Goal: Task Accomplishment & Management: Manage account settings

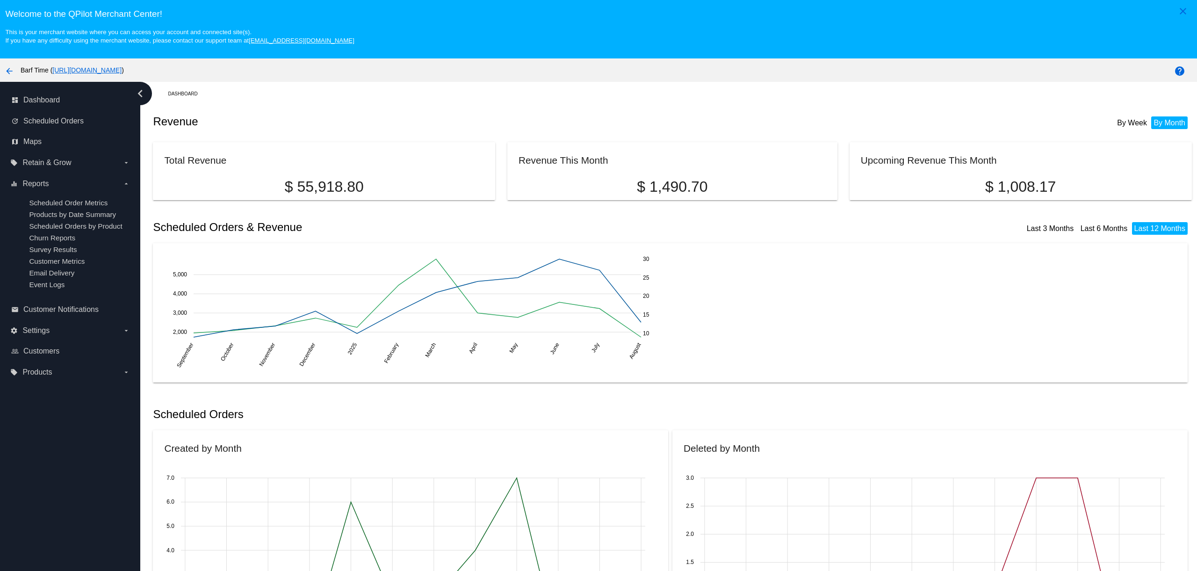
scroll to position [41, 0]
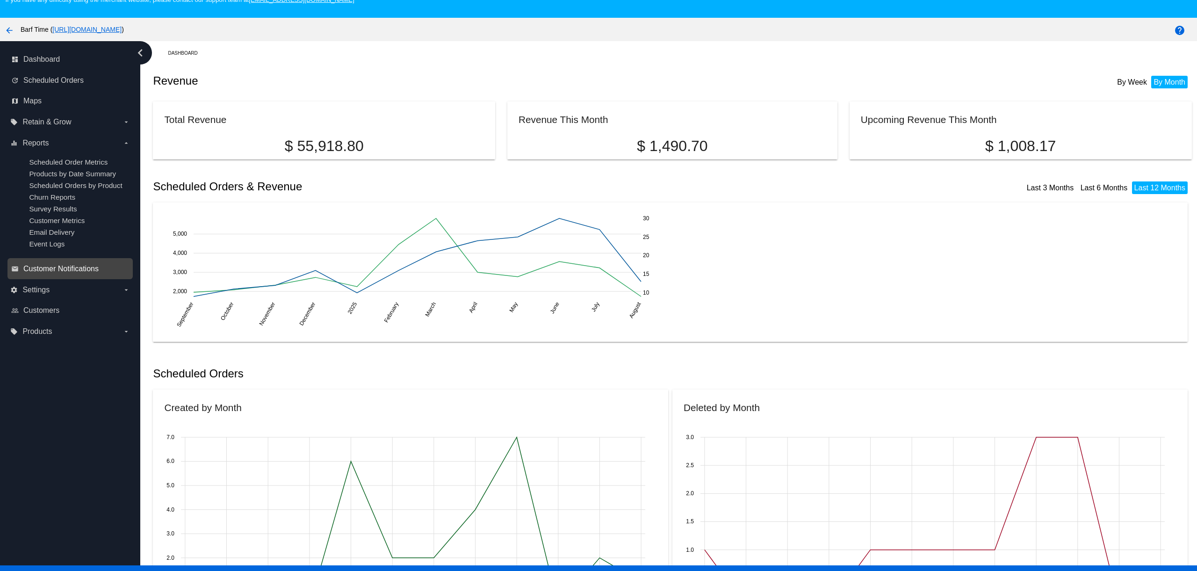
click at [65, 268] on span "Customer Notifications" at bounding box center [60, 269] width 75 height 8
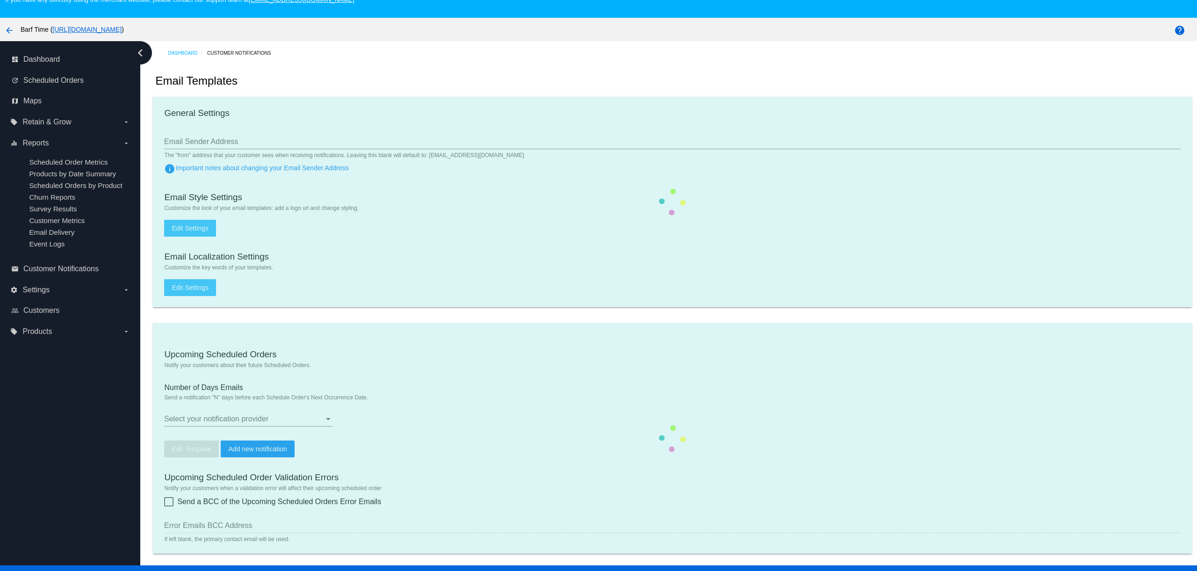
type input "[EMAIL_ADDRESS][DOMAIN_NAME]"
checkbox input "true"
type input "2"
checkbox input "true"
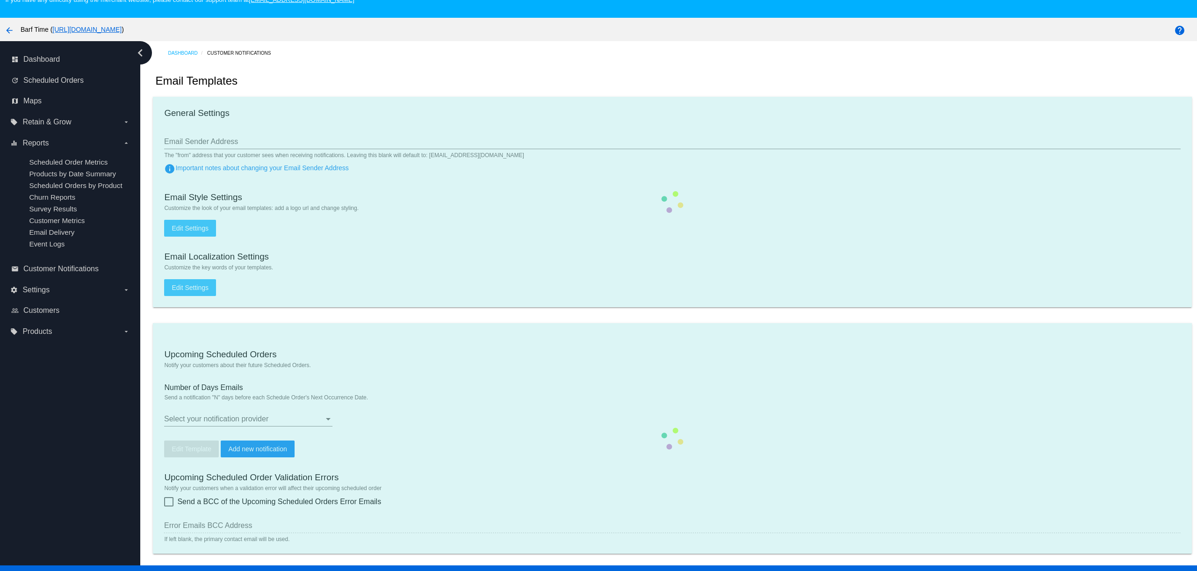
checkbox input "true"
type input "[EMAIL_ADDRESS][DOMAIN_NAME]"
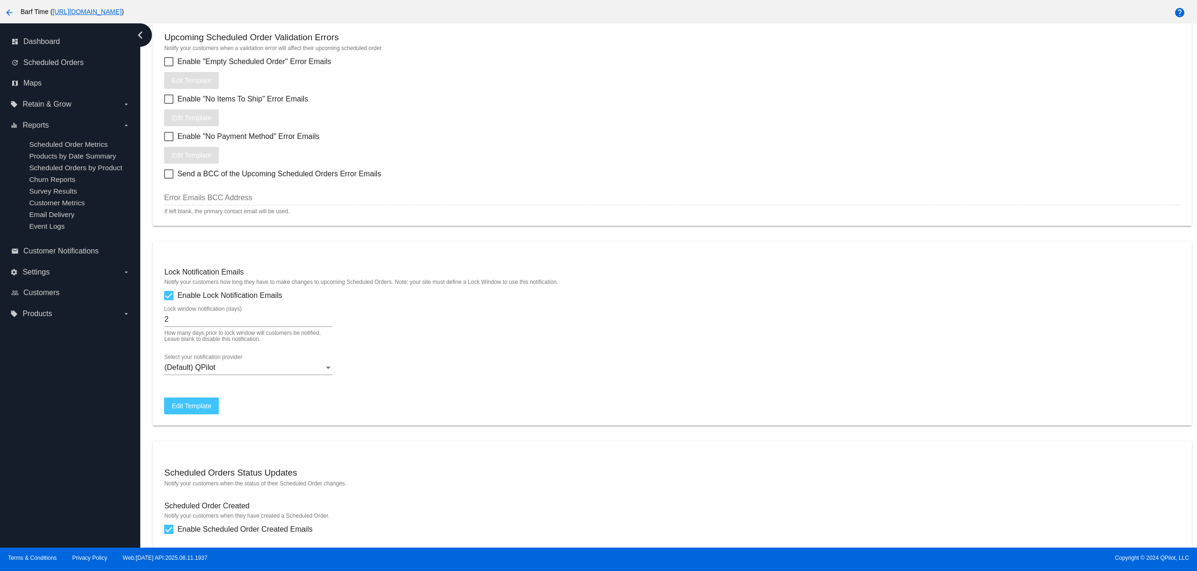
scroll to position [501, 0]
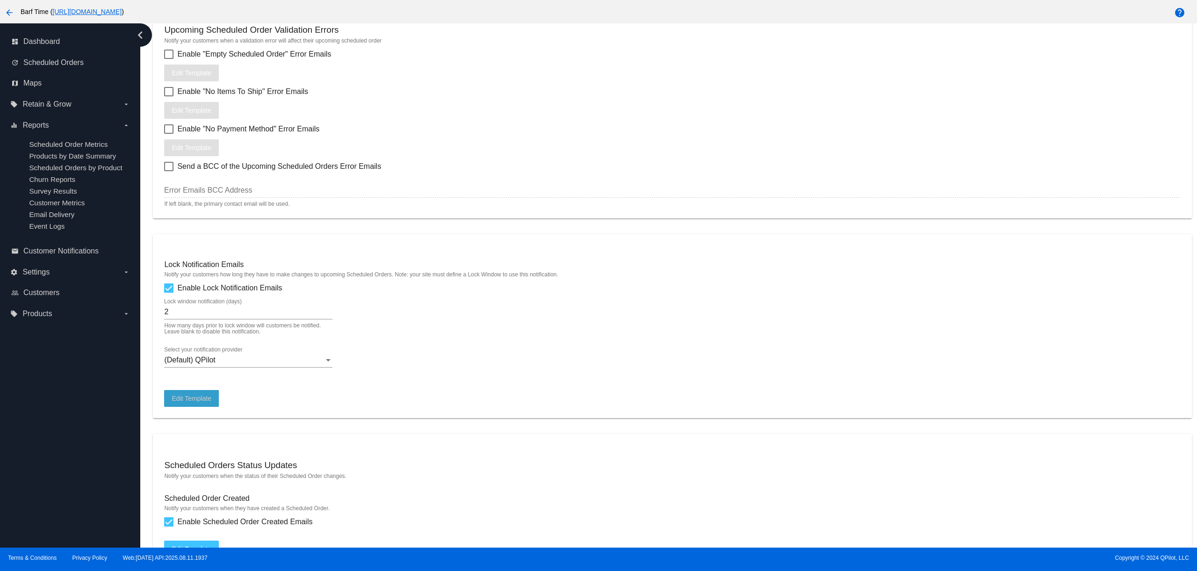
click at [199, 402] on span "Edit Template" at bounding box center [192, 398] width 40 height 7
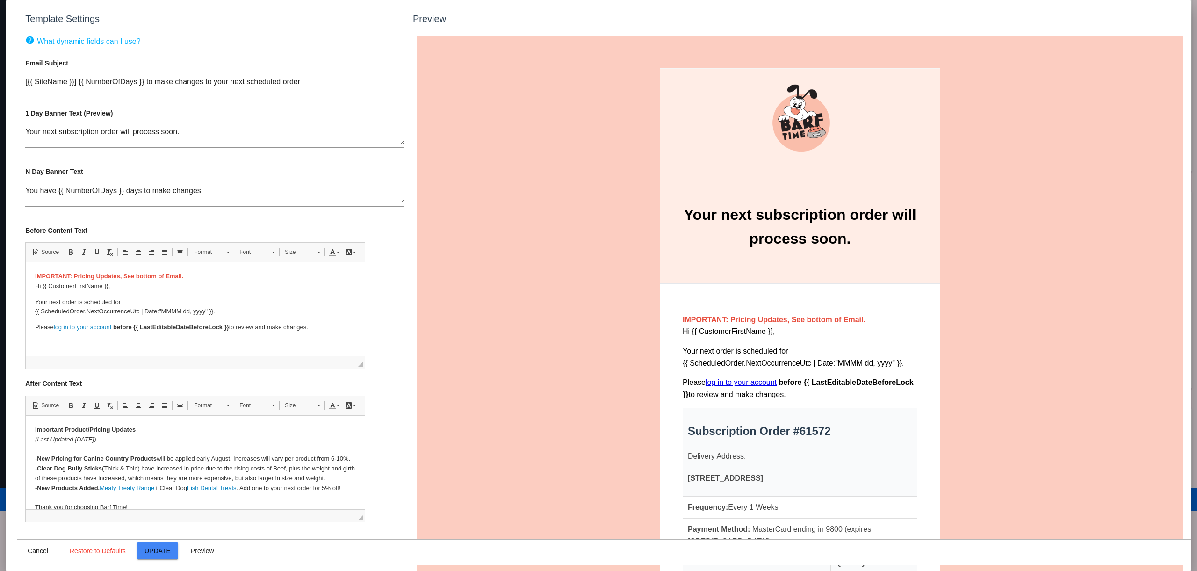
scroll to position [0, 0]
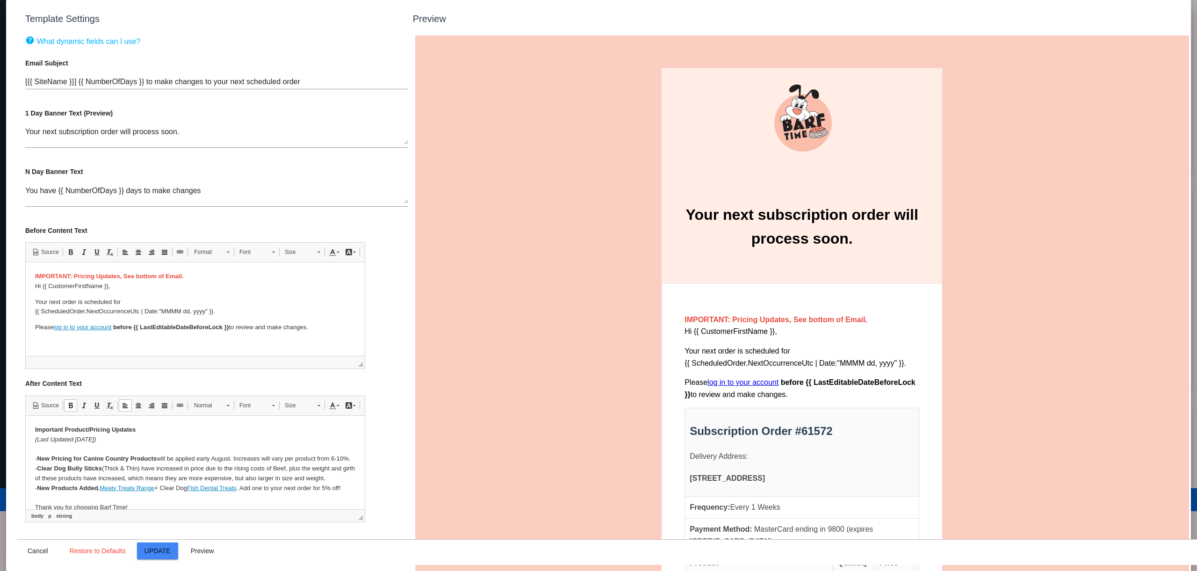
drag, startPoint x: 123, startPoint y: 440, endPoint x: 32, endPoint y: 440, distance: 90.2
click at [32, 440] on html "Important Product/Pricing Updates (Last Updated [DATE]) - New Pricing for Canin…" at bounding box center [194, 481] width 339 height 132
click at [83, 440] on em "(Last Updated [DATE])" at bounding box center [65, 438] width 61 height 7
drag, startPoint x: 75, startPoint y: 440, endPoint x: 98, endPoint y: 439, distance: 22.5
click at [96, 439] on em "(Last Updated [DATE])" at bounding box center [65, 438] width 61 height 7
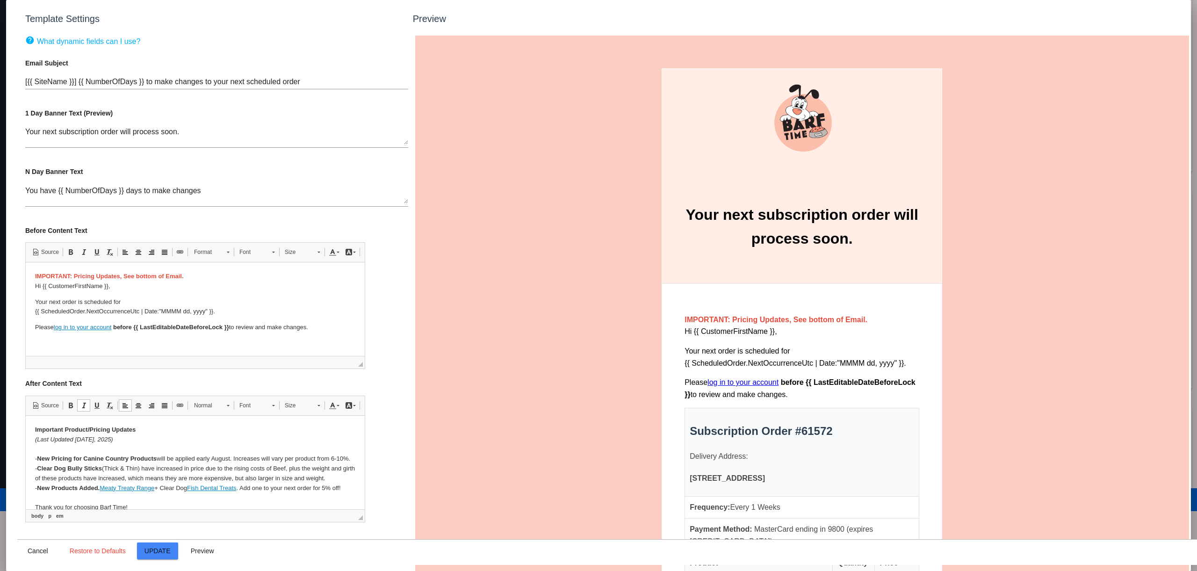
click at [108, 457] on strong "New Pricing for Canine Country Products" at bounding box center [96, 457] width 120 height 7
drag, startPoint x: 159, startPoint y: 457, endPoint x: 353, endPoint y: 456, distance: 193.1
click at [353, 456] on p "Important Product/Pricing Updates (Last Updated [DATE]) - New Pricing for Canin…" at bounding box center [195, 473] width 320 height 97
drag, startPoint x: 340, startPoint y: 478, endPoint x: 35, endPoint y: 468, distance: 305.0
click at [35, 468] on p "Important Product/Pricing Updates (Last Updated [DATE]) - New Pricing for Canin…" at bounding box center [195, 473] width 320 height 97
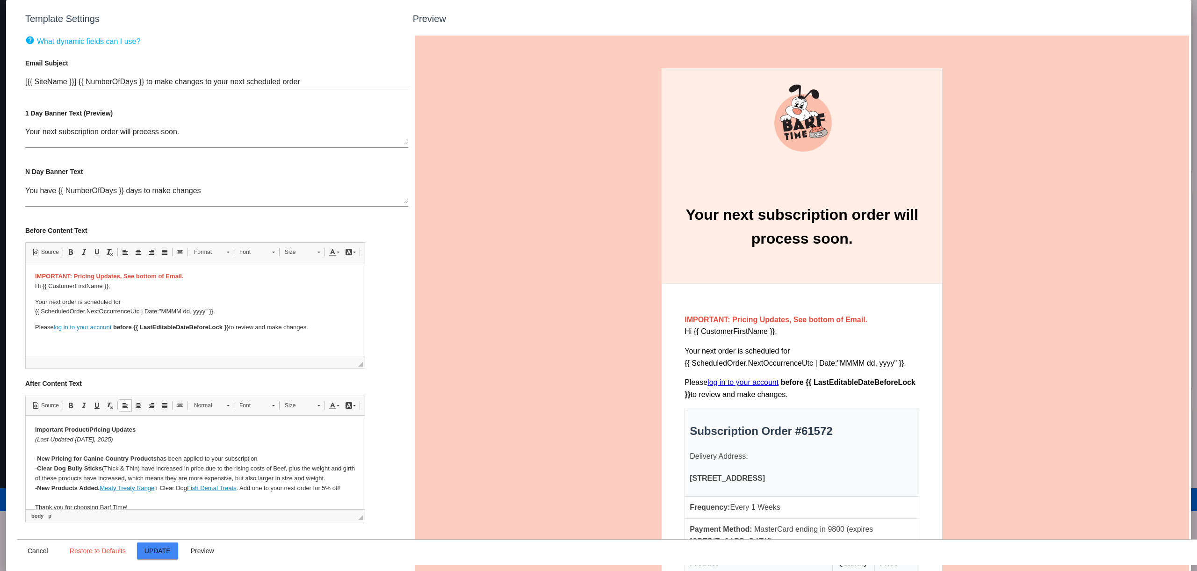
drag, startPoint x: 75, startPoint y: 473, endPoint x: 93, endPoint y: 471, distance: 17.9
click at [75, 473] on p "Important Product/Pricing Updates (Last Updated [DATE]) - New Pricing for Canin…" at bounding box center [195, 473] width 320 height 97
drag, startPoint x: 318, startPoint y: 477, endPoint x: 28, endPoint y: 470, distance: 290.4
click at [28, 470] on html "Important Product/Pricing Updates (Last Updated [DATE]) - New Pricing for Canin…" at bounding box center [194, 481] width 339 height 132
click at [103, 468] on link "Meaty Treaty Range" at bounding box center [126, 467] width 55 height 7
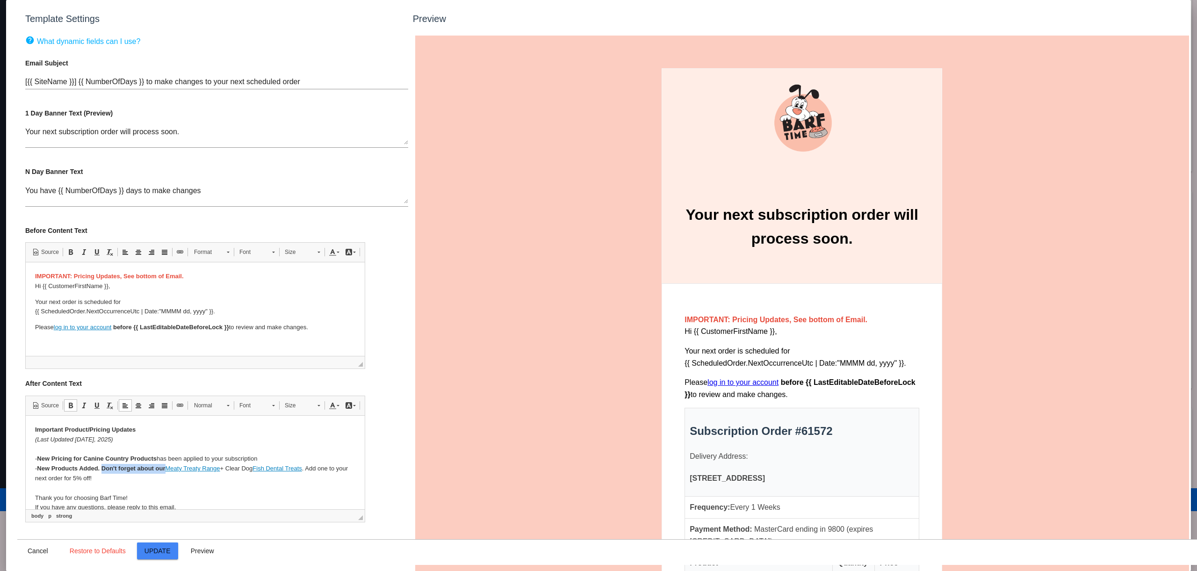
drag, startPoint x: 103, startPoint y: 468, endPoint x: 167, endPoint y: 467, distance: 64.1
click at [165, 467] on strong "New Products Added. Don't forget about our" at bounding box center [100, 467] width 128 height 7
drag, startPoint x: 220, startPoint y: 468, endPoint x: 225, endPoint y: 467, distance: 4.7
click at [225, 467] on p "Important Product/Pricing Updates (Last Updated [DATE]) - New Pricing for Canin…" at bounding box center [195, 468] width 320 height 87
click at [102, 467] on p "Important Product/Pricing Updates (Last Updated [DATE]) - New Pricing for Canin…" at bounding box center [195, 468] width 320 height 87
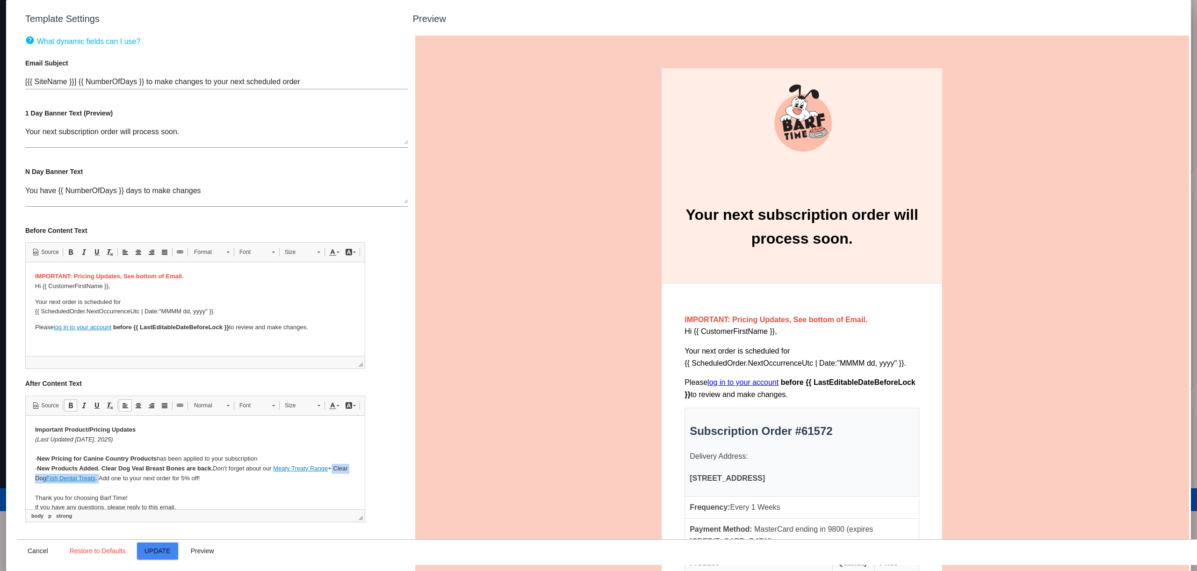
drag, startPoint x: 332, startPoint y: 467, endPoint x: 101, endPoint y: 478, distance: 231.7
click at [101, 478] on p "Important Product/Pricing Updates (Last Updated [DATE]) - New Pricing for Canin…" at bounding box center [195, 468] width 320 height 87
drag, startPoint x: 103, startPoint y: 468, endPoint x: 211, endPoint y: 467, distance: 107.5
click at [211, 467] on strong "New Products Added. Clear Dog Veal Breast Bones are back." at bounding box center [124, 467] width 176 height 7
drag, startPoint x: 214, startPoint y: 467, endPoint x: 211, endPoint y: 473, distance: 6.7
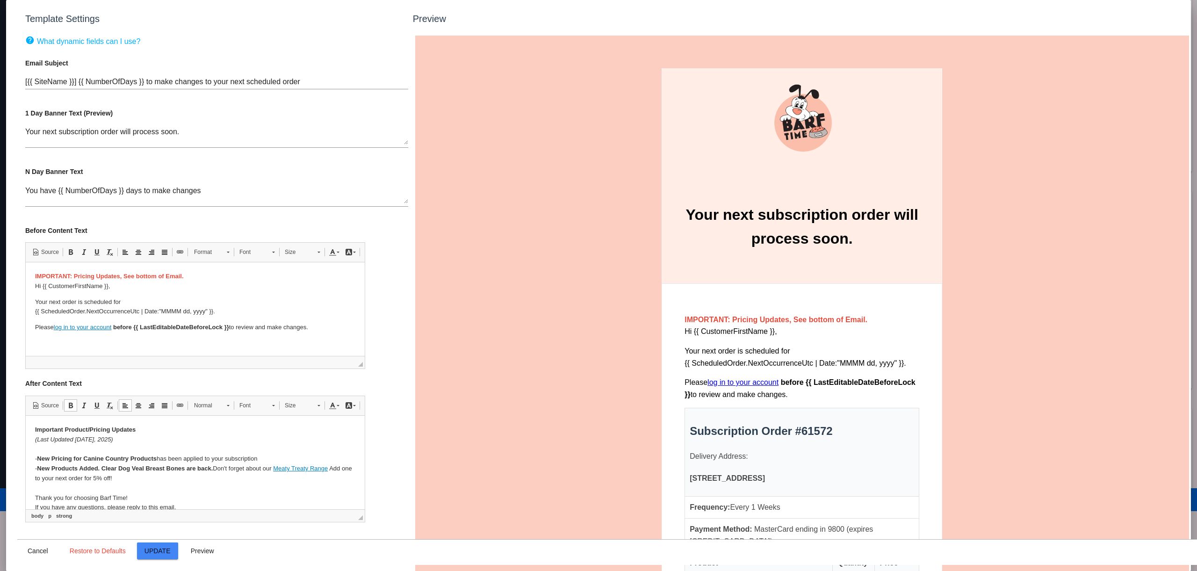
click at [212, 467] on strong "New Products Added. Clear Dog Veal Breast Bones are back." at bounding box center [124, 467] width 176 height 7
drag, startPoint x: 108, startPoint y: 468, endPoint x: 129, endPoint y: 467, distance: 21.1
click at [129, 467] on strong "New Products Added. Clear Dog Veal Breast Bones are back!" at bounding box center [125, 467] width 178 height 7
click at [131, 468] on strong "New Products Added. Clear Dog Veal Breast Bones are back!" at bounding box center [125, 467] width 178 height 7
drag, startPoint x: 104, startPoint y: 468, endPoint x: 130, endPoint y: 466, distance: 26.7
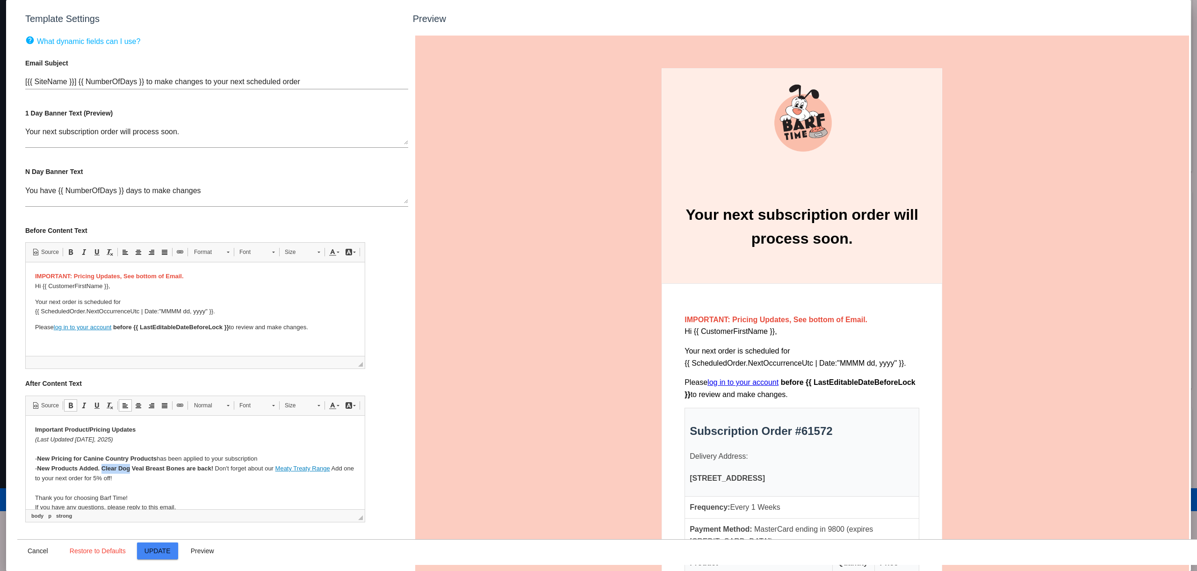
click at [130, 466] on strong "New Products Added. Clear Dog Veal Breast Bones are back!" at bounding box center [125, 467] width 178 height 7
drag, startPoint x: 187, startPoint y: 469, endPoint x: 212, endPoint y: 467, distance: 25.4
click at [210, 467] on strong "Veal Breast Bones are back!" at bounding box center [168, 467] width 83 height 7
click at [137, 470] on strong "Veal Breast Bones" at bounding box center [153, 467] width 53 height 7
drag, startPoint x: 134, startPoint y: 468, endPoint x: 184, endPoint y: 469, distance: 50.0
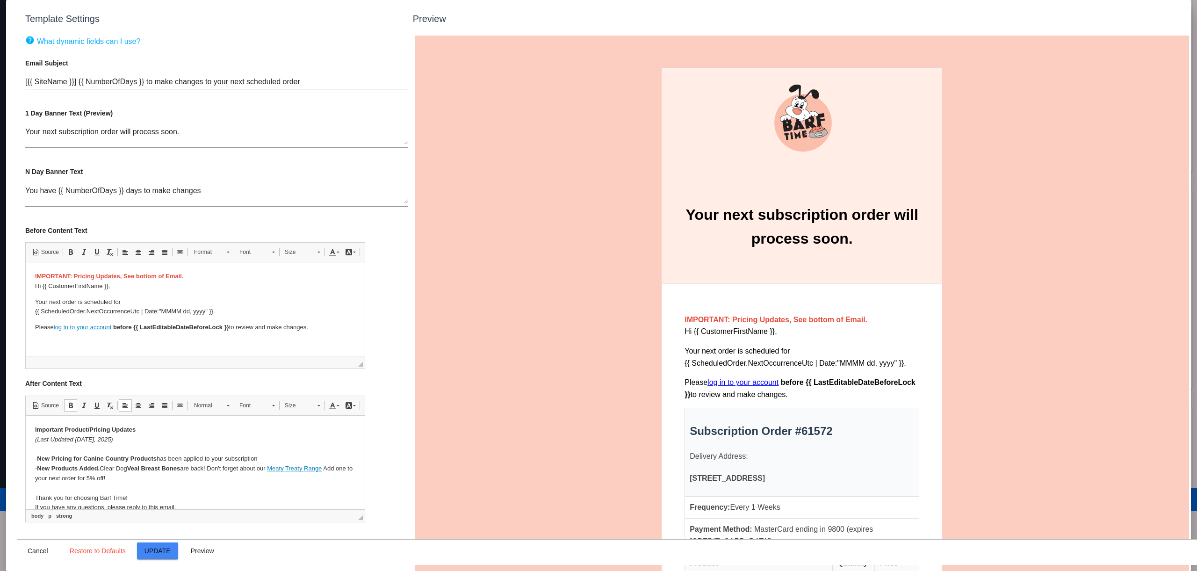
click at [180, 469] on strong "Veal Breast Bones" at bounding box center [153, 467] width 53 height 7
drag, startPoint x: 185, startPoint y: 469, endPoint x: 198, endPoint y: 470, distance: 13.1
click at [180, 469] on strong "Veal Breast Bones" at bounding box center [153, 467] width 53 height 7
click at [209, 468] on p "Important Product/Pricing Updates (Last Updated [DATE]) - New Pricing for Canin…" at bounding box center [195, 468] width 320 height 87
drag, startPoint x: 131, startPoint y: 468, endPoint x: 184, endPoint y: 468, distance: 52.4
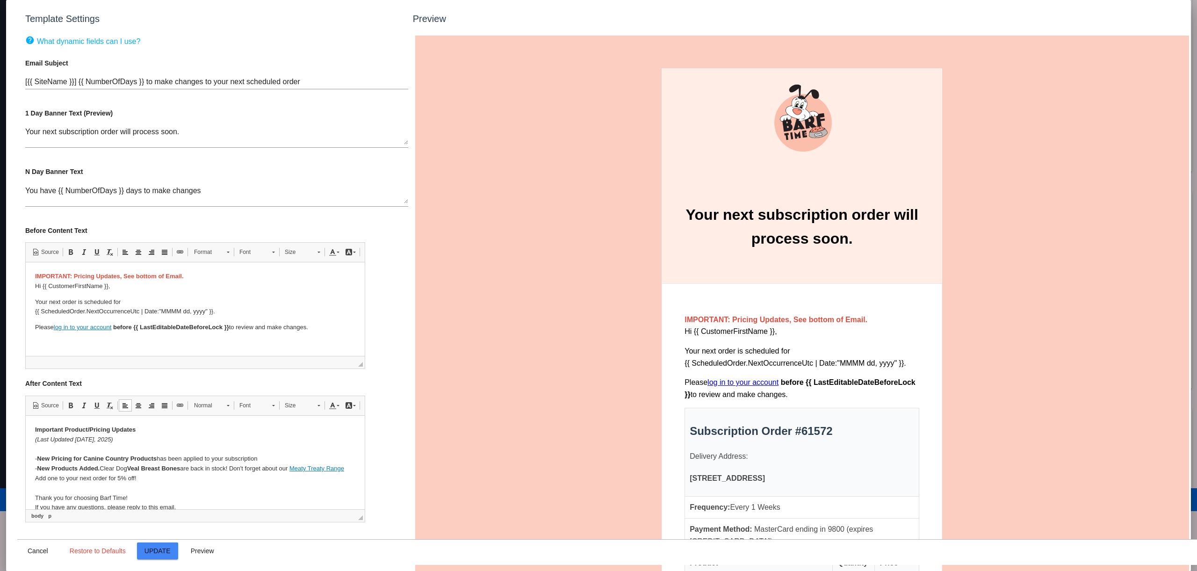
click at [180, 468] on strong "Veal Breast Bones" at bounding box center [153, 467] width 53 height 7
click at [167, 468] on strong "Veal Breast Bones" at bounding box center [153, 467] width 53 height 7
drag, startPoint x: 133, startPoint y: 468, endPoint x: 184, endPoint y: 467, distance: 51.0
click at [180, 467] on strong "Veal Breast Bones" at bounding box center [153, 467] width 53 height 7
click at [184, 408] on link "Link Keyboard shortcut Command+L" at bounding box center [179, 405] width 13 height 12
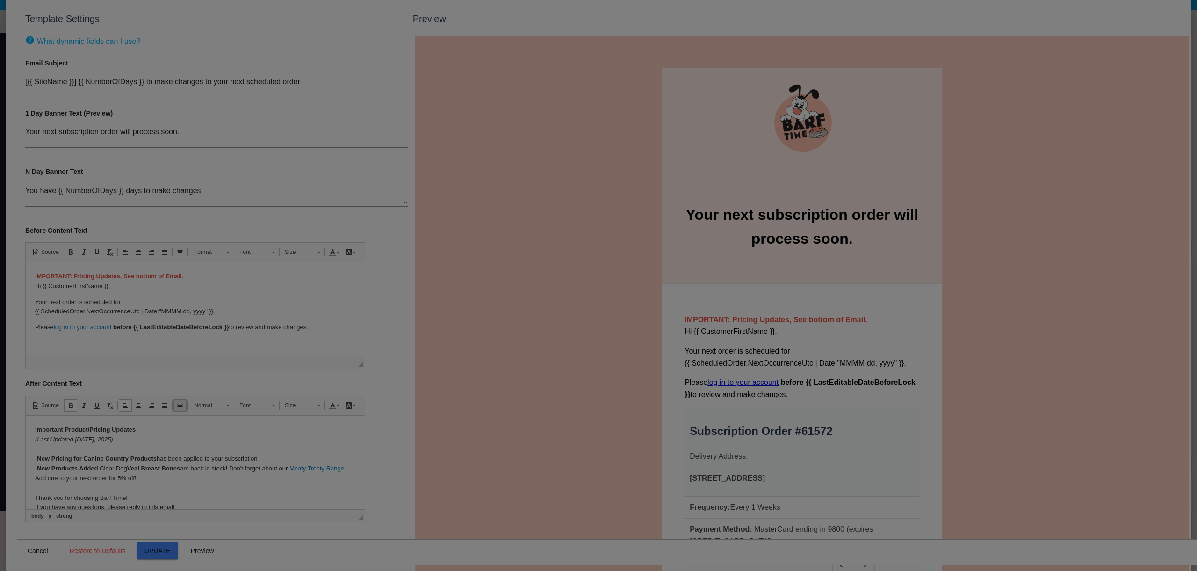
type input "Veal Breast Bones"
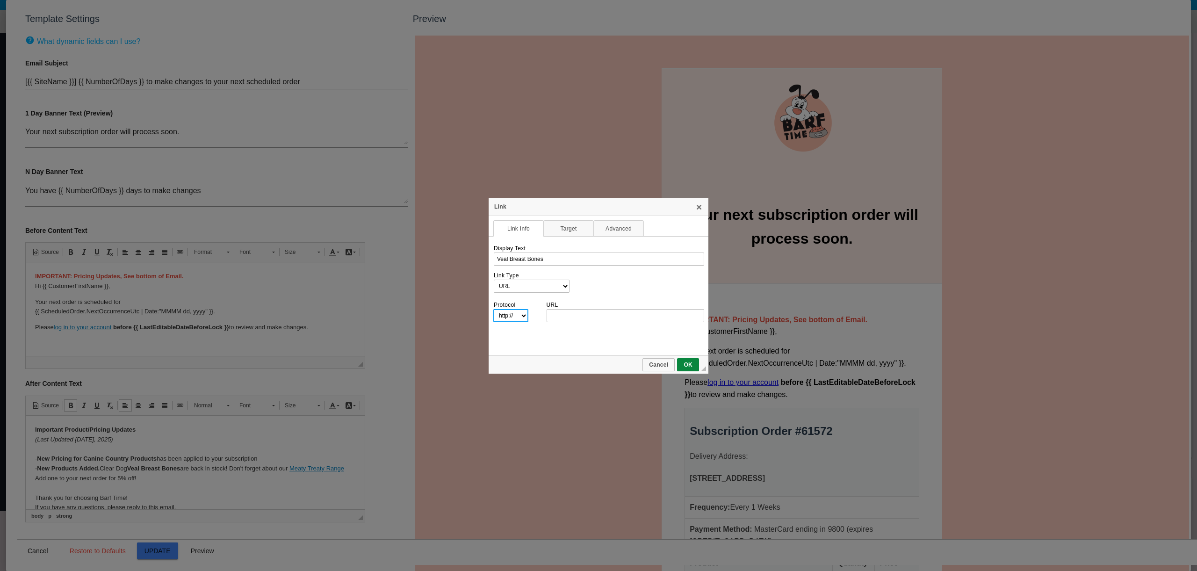
click at [522, 316] on select "http://‎ https://‎ ftp://‎ news://‎ <other>" at bounding box center [510, 315] width 35 height 13
select select "https://"
click at [493, 309] on select "http://‎ https://‎ ftp://‎ news://‎ <other>" at bounding box center [510, 315] width 35 height 13
click at [563, 314] on input "URL" at bounding box center [626, 315] width 158 height 13
paste input "[URL][DOMAIN_NAME]"
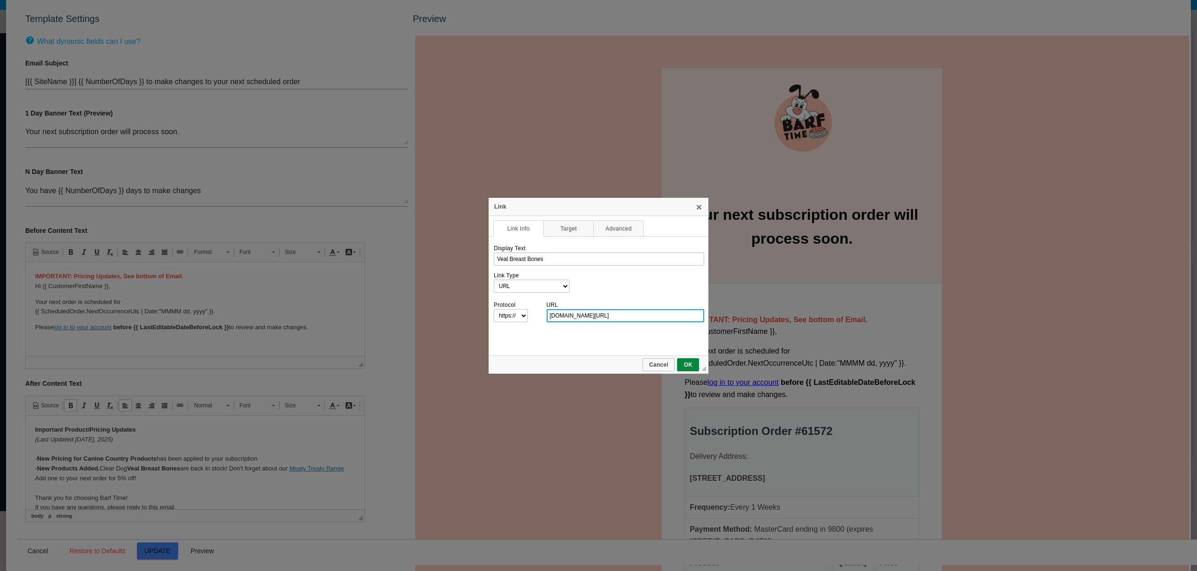
drag, startPoint x: 564, startPoint y: 312, endPoint x: 525, endPoint y: 312, distance: 39.7
click at [525, 312] on tr "Protocol http://‎ https://‎ ftp://‎ news://‎ <other> URL [DOMAIN_NAME][URL]" at bounding box center [598, 311] width 210 height 22
click at [577, 314] on input "[DOMAIN_NAME][URL]" at bounding box center [626, 315] width 158 height 13
type input "[DOMAIN_NAME][URL]"
click at [680, 359] on link "OK" at bounding box center [688, 364] width 22 height 13
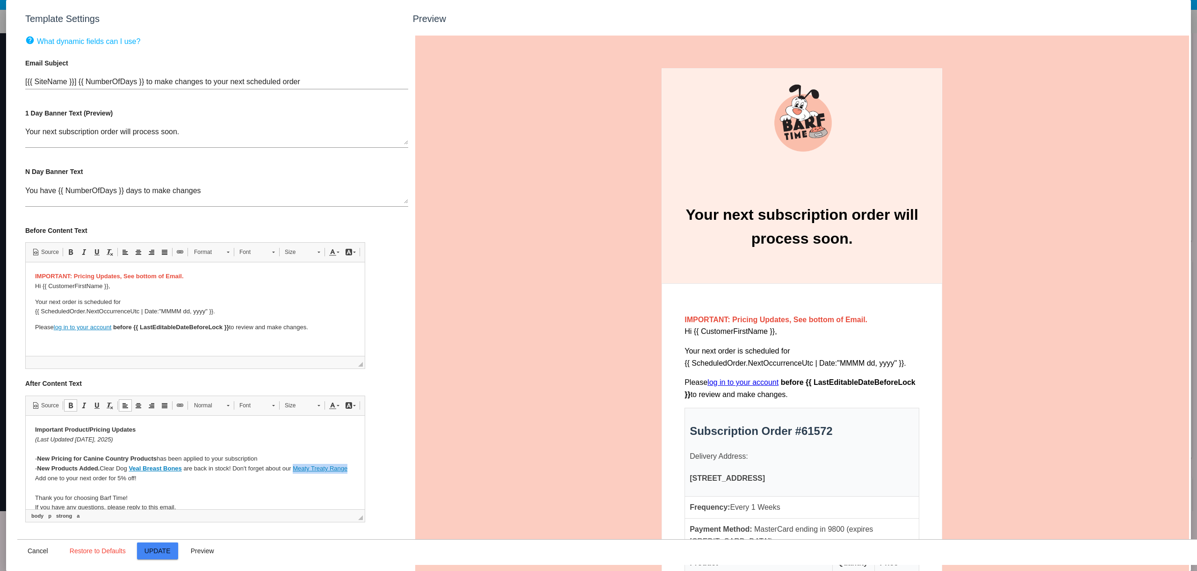
drag, startPoint x: 295, startPoint y: 468, endPoint x: 349, endPoint y: 468, distance: 53.3
click at [347, 468] on link "Meaty Treaty Range" at bounding box center [319, 467] width 55 height 7
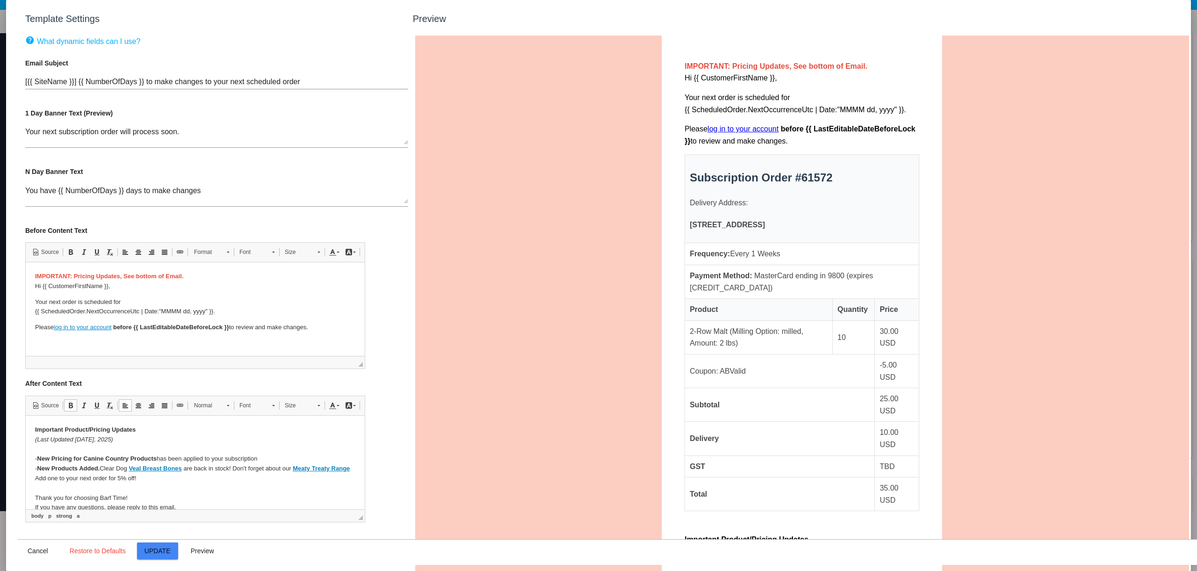
scroll to position [432, 0]
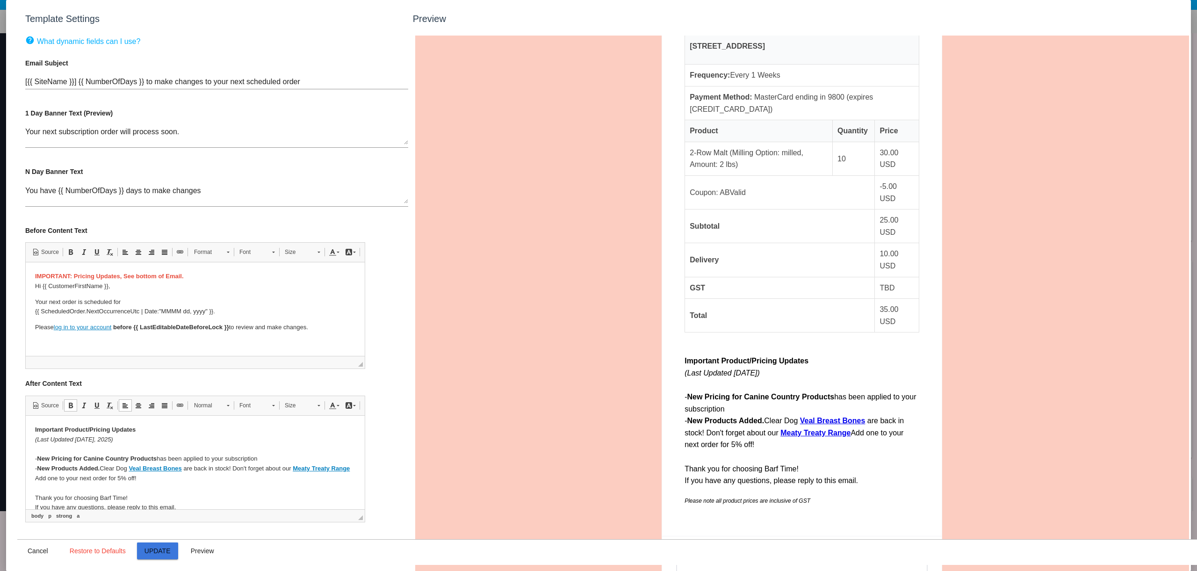
click at [155, 551] on span "Update" at bounding box center [157, 550] width 26 height 7
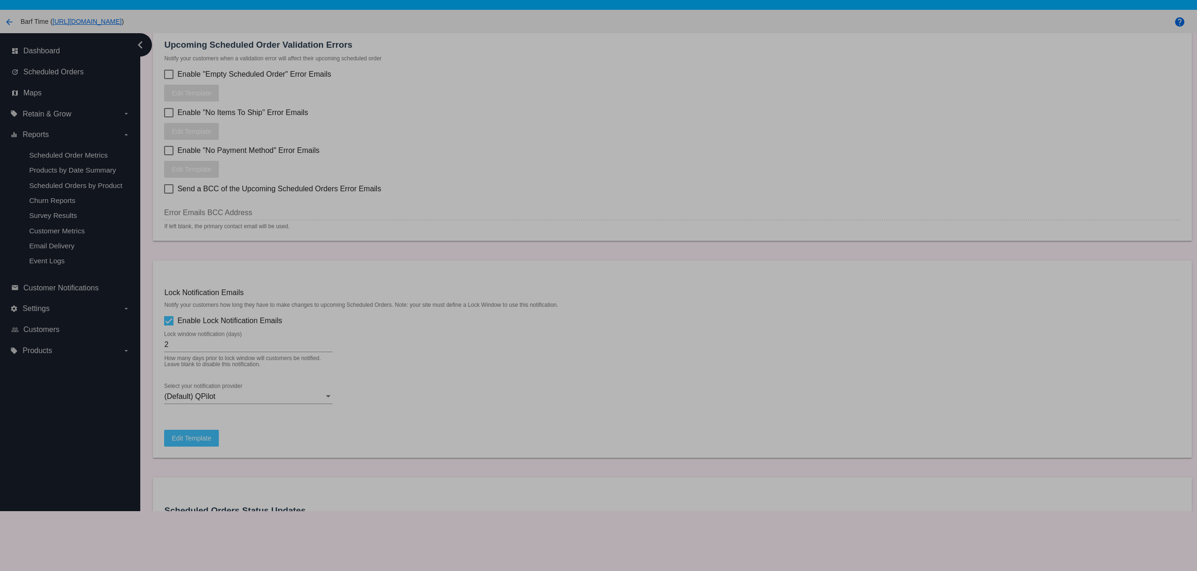
type input "[{{ [DOMAIN_NAME] }}] {{ NumberOfDays }} to make changes to your next scheduled…"
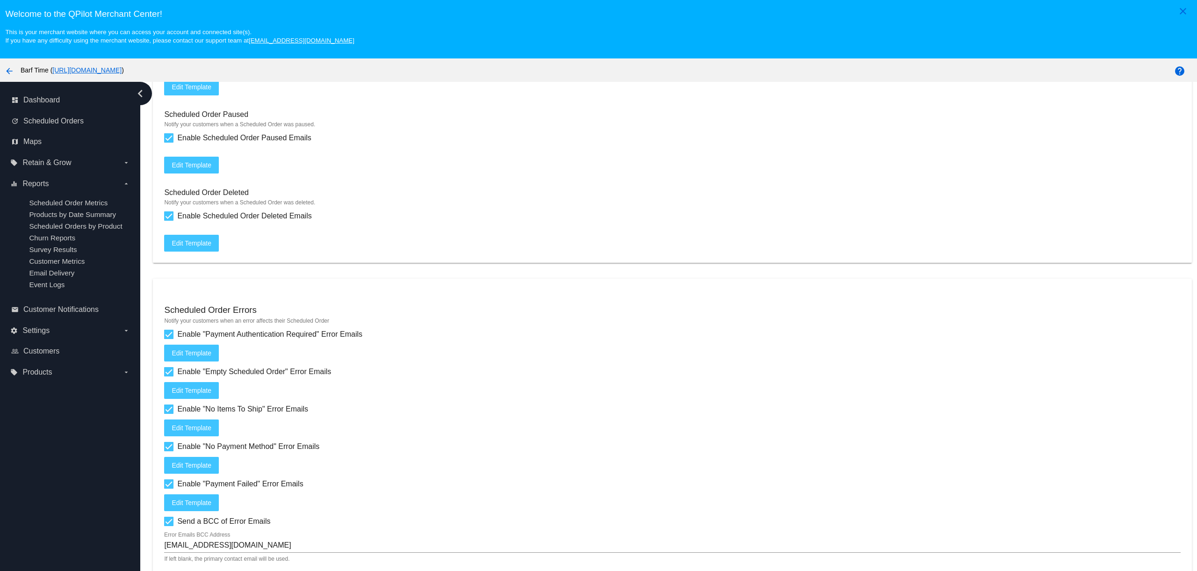
scroll to position [60, 0]
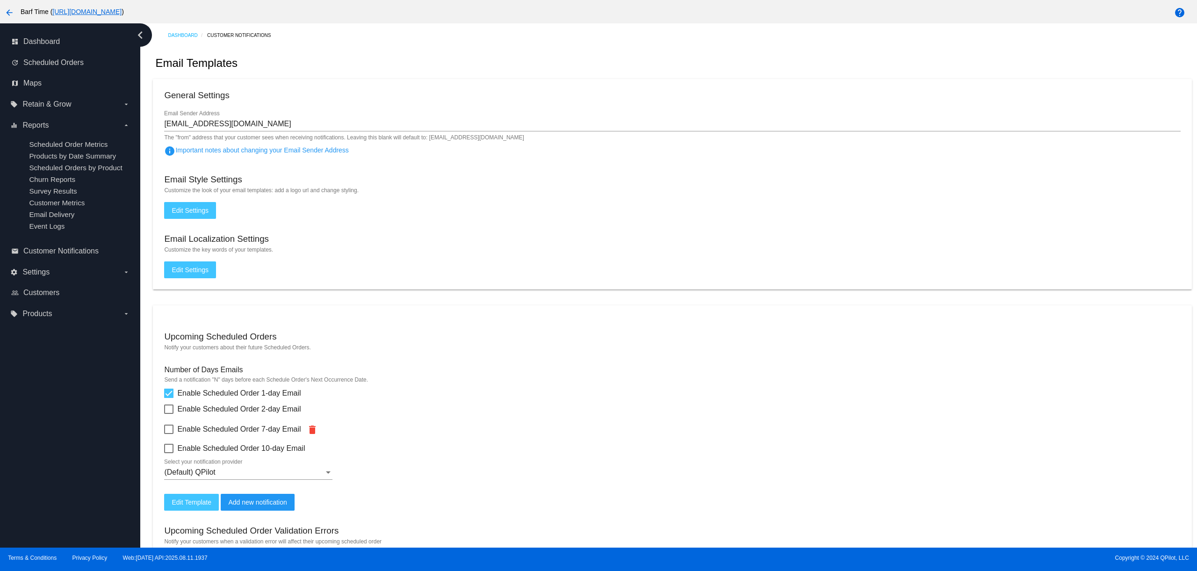
scroll to position [238, 0]
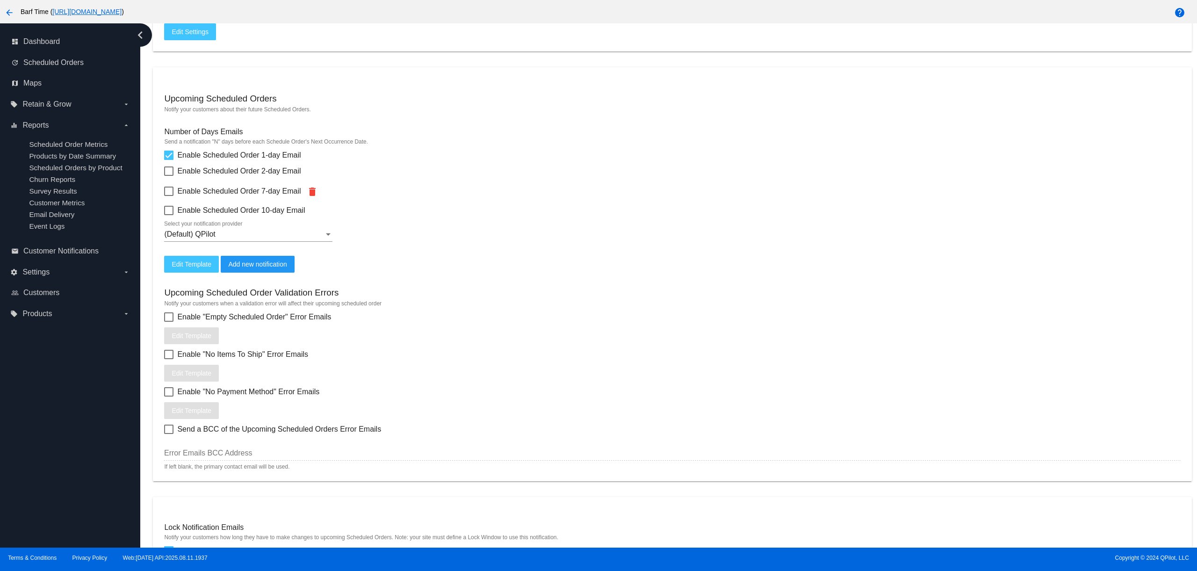
click at [205, 268] on span "Edit Template" at bounding box center [192, 263] width 40 height 7
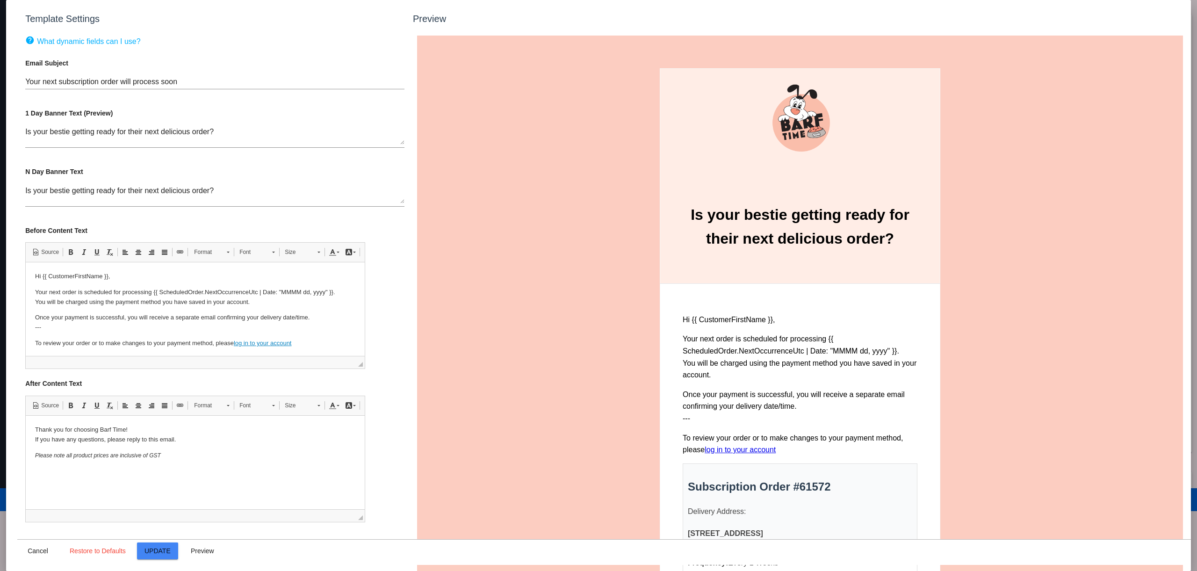
scroll to position [0, 0]
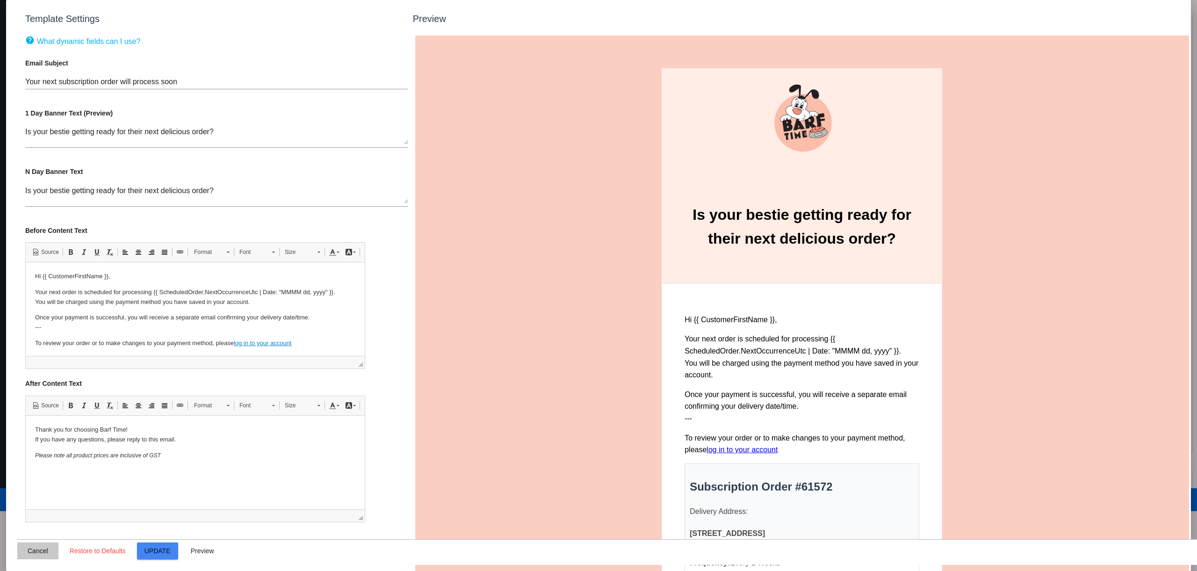
drag, startPoint x: 45, startPoint y: 553, endPoint x: 69, endPoint y: 1, distance: 552.2
click at [45, 553] on span "Cancel" at bounding box center [38, 550] width 21 height 7
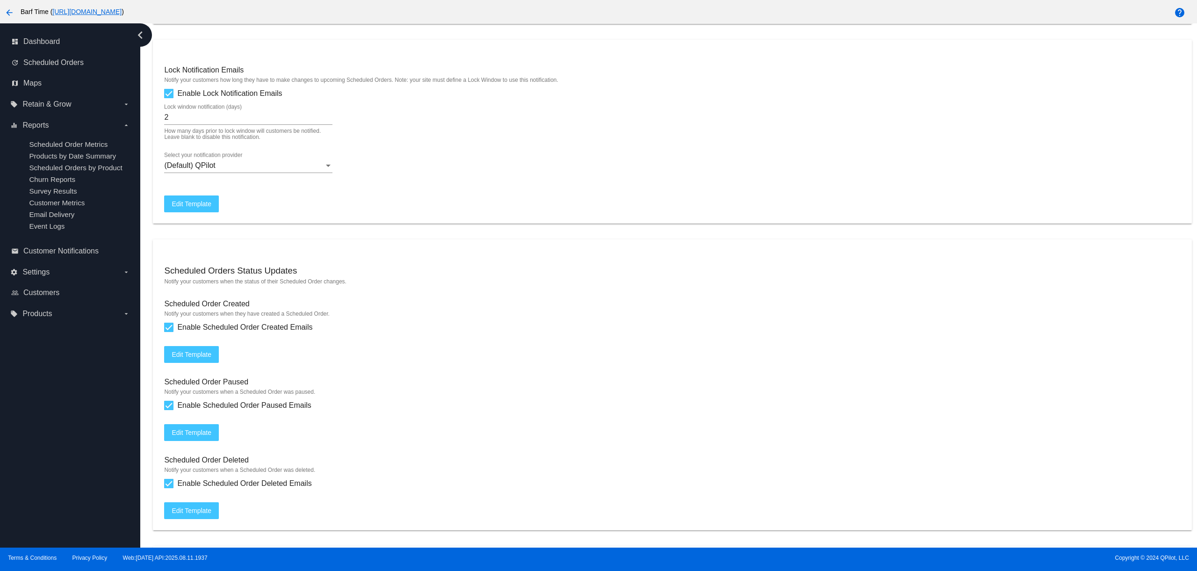
scroll to position [561, 0]
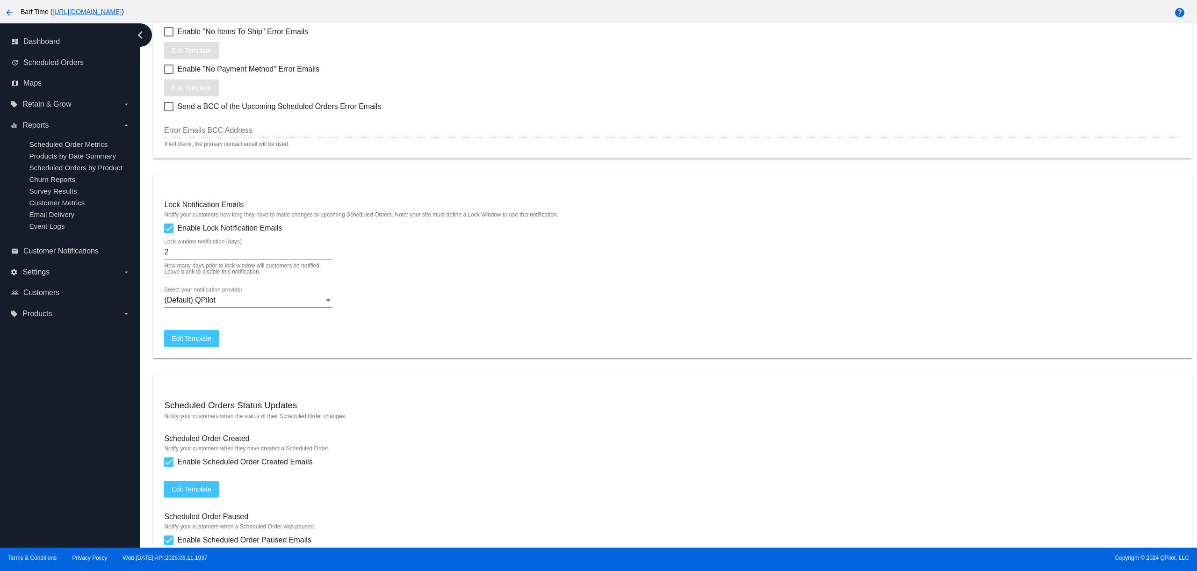
click at [204, 342] on span "Edit Template" at bounding box center [192, 338] width 40 height 7
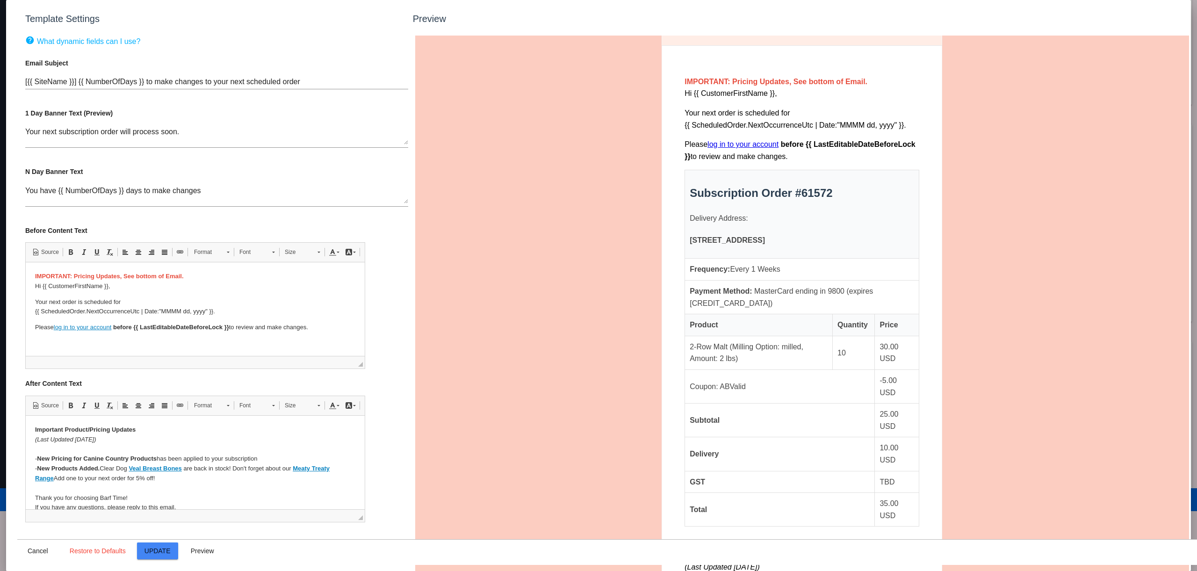
scroll to position [574, 0]
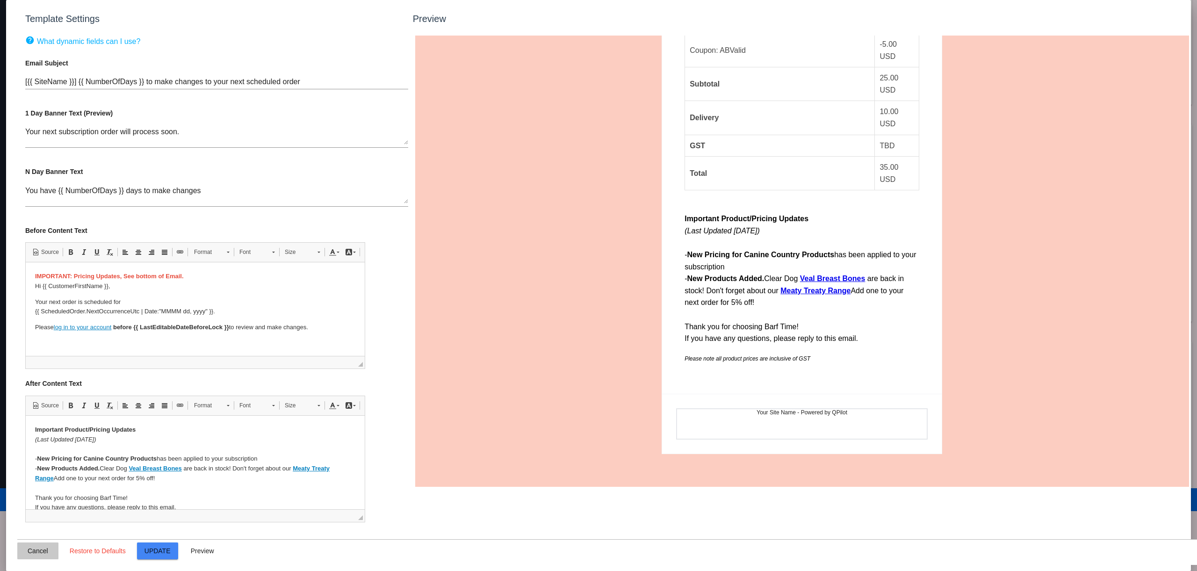
click at [29, 556] on button "Cancel" at bounding box center [37, 550] width 41 height 17
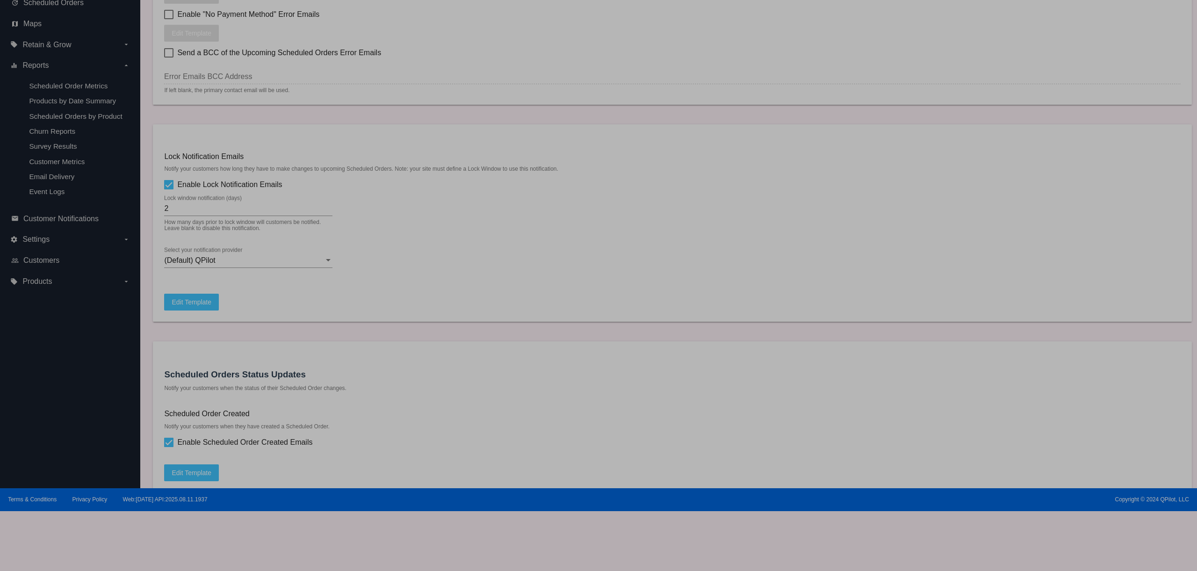
type input "[{{ [DOMAIN_NAME] }}] {{ NumberOfDays }} to make changes to your next scheduled…"
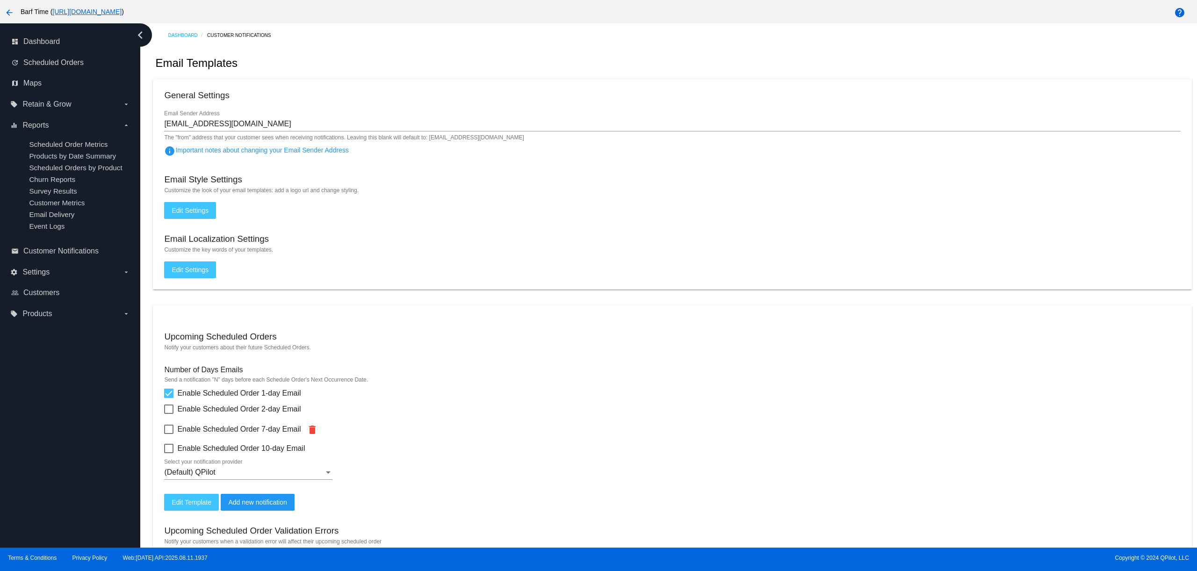
scroll to position [0, 0]
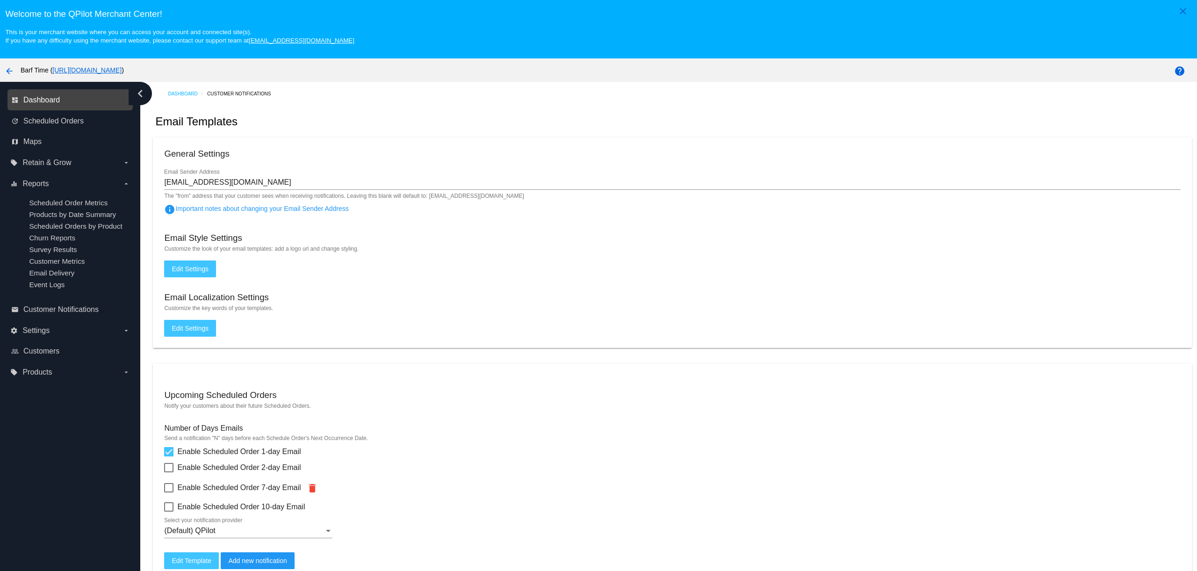
click at [56, 97] on span "Dashboard" at bounding box center [41, 100] width 36 height 8
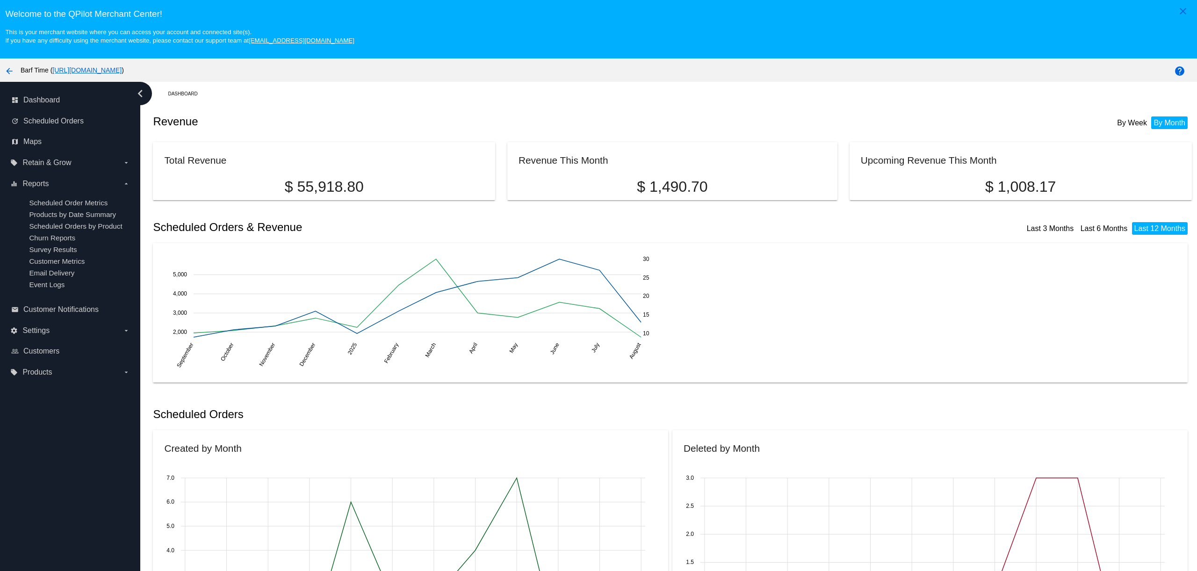
scroll to position [2, 0]
